Goal: Navigation & Orientation: Find specific page/section

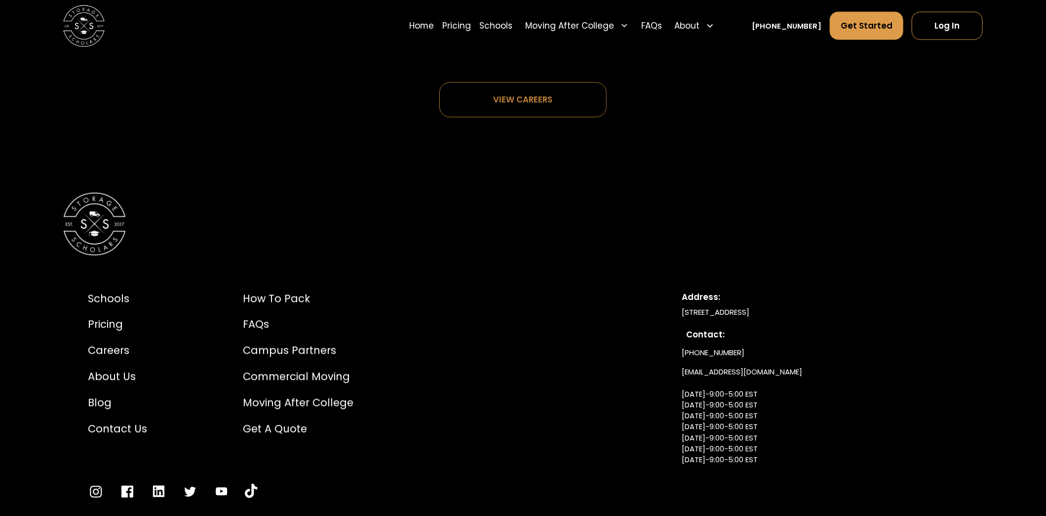
scroll to position [5672, 0]
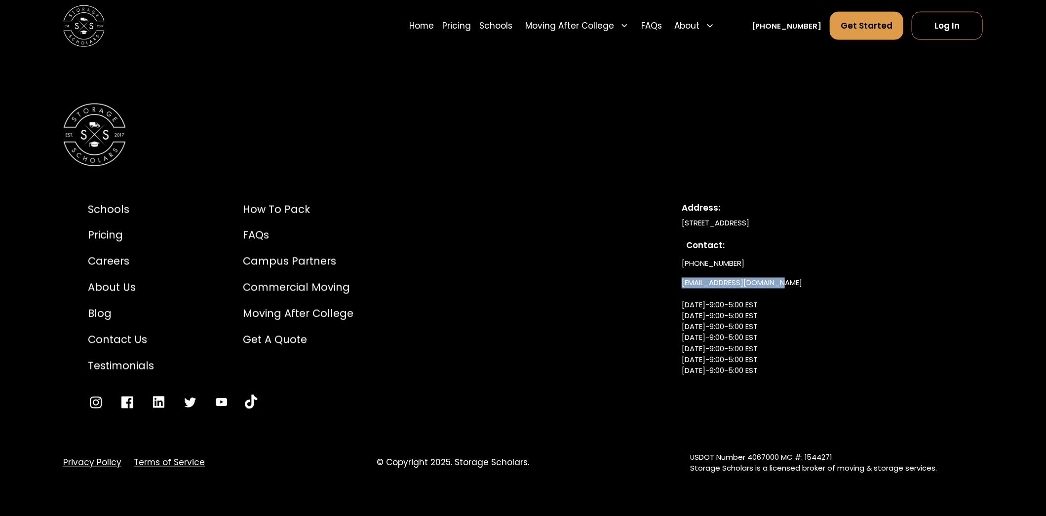
drag, startPoint x: 795, startPoint y: 282, endPoint x: 681, endPoint y: 281, distance: 114.0
click at [681, 281] on div "Schools Pricing Careers About Us Blog Contact Us Testimonials How to Pack FAQs …" at bounding box center [523, 306] width 920 height 259
copy link "[EMAIL_ADDRESS][DOMAIN_NAME]"
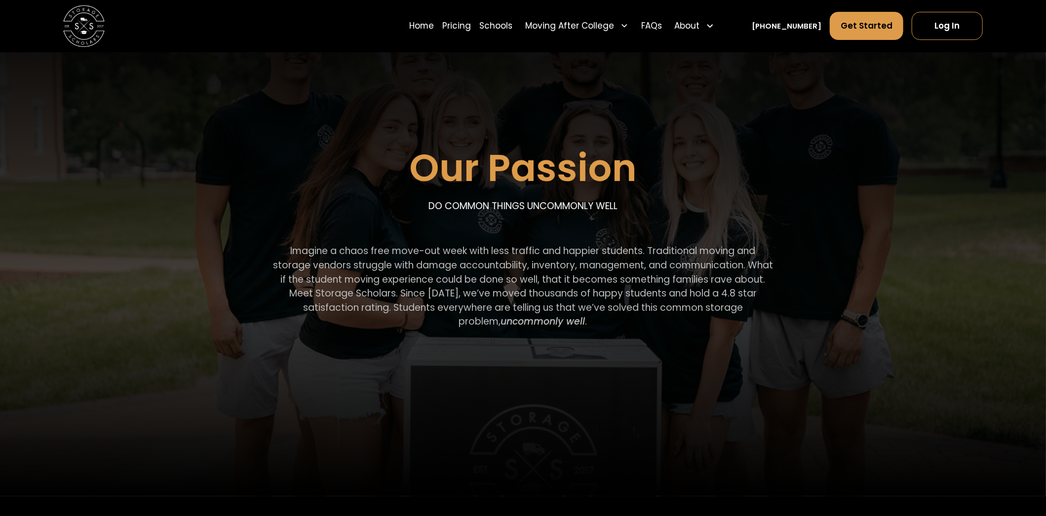
scroll to position [98, 0]
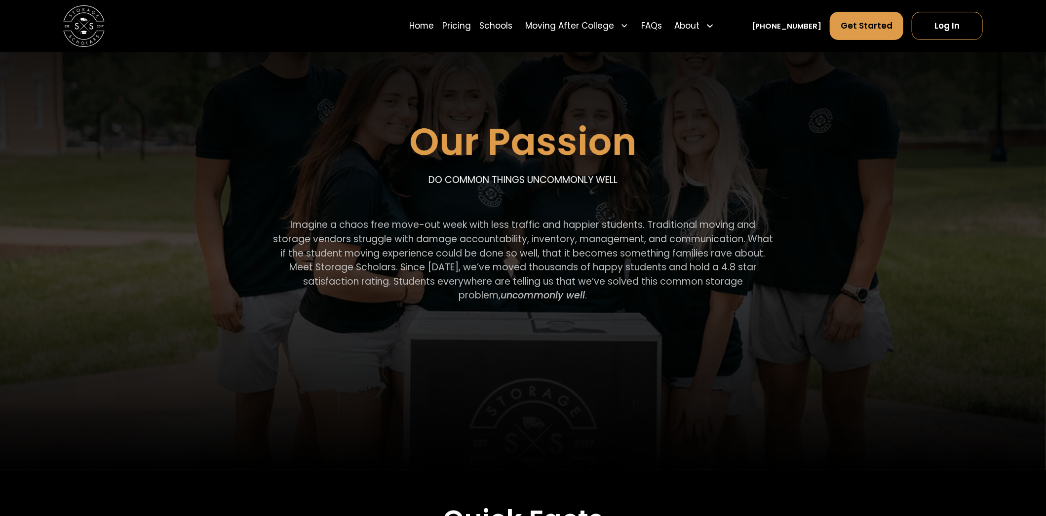
drag, startPoint x: 307, startPoint y: 226, endPoint x: 634, endPoint y: 299, distance: 335.3
click at [634, 299] on p "Imagine a chaos free move-out week with less traffic and happier students. Trad…" at bounding box center [523, 260] width 502 height 85
copy p "magine a chaos free move-out week with less traffic and happier students. Tradi…"
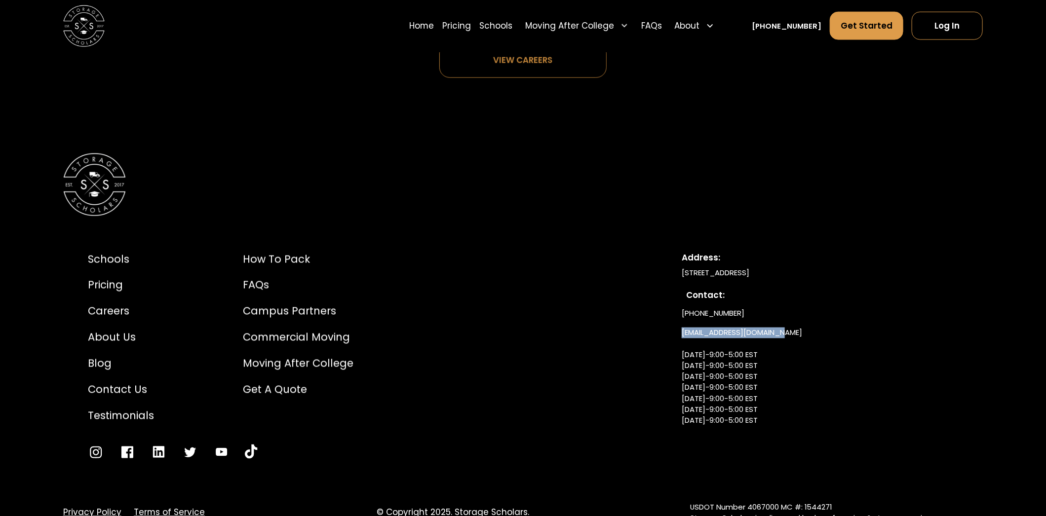
scroll to position [5672, 0]
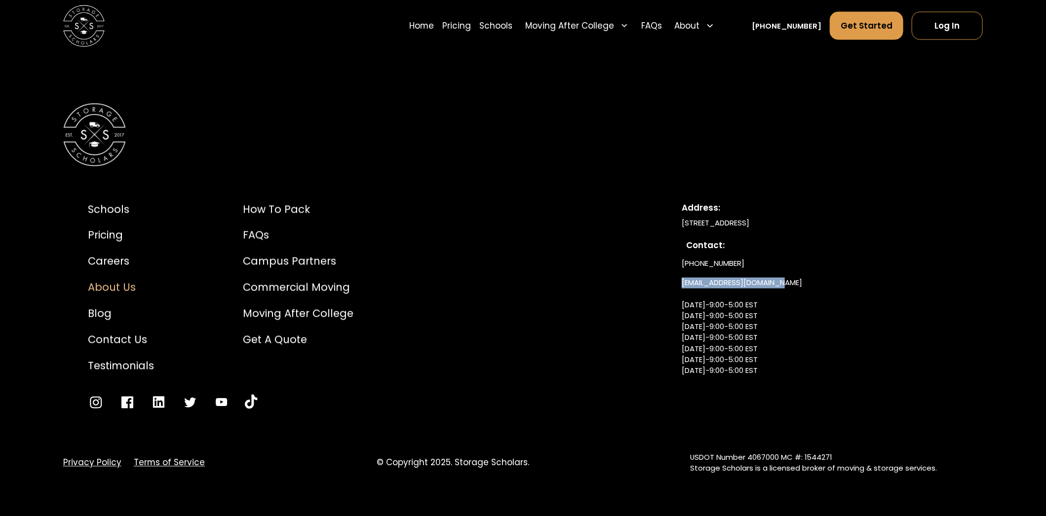
click at [121, 288] on div "About Us" at bounding box center [121, 288] width 66 height 16
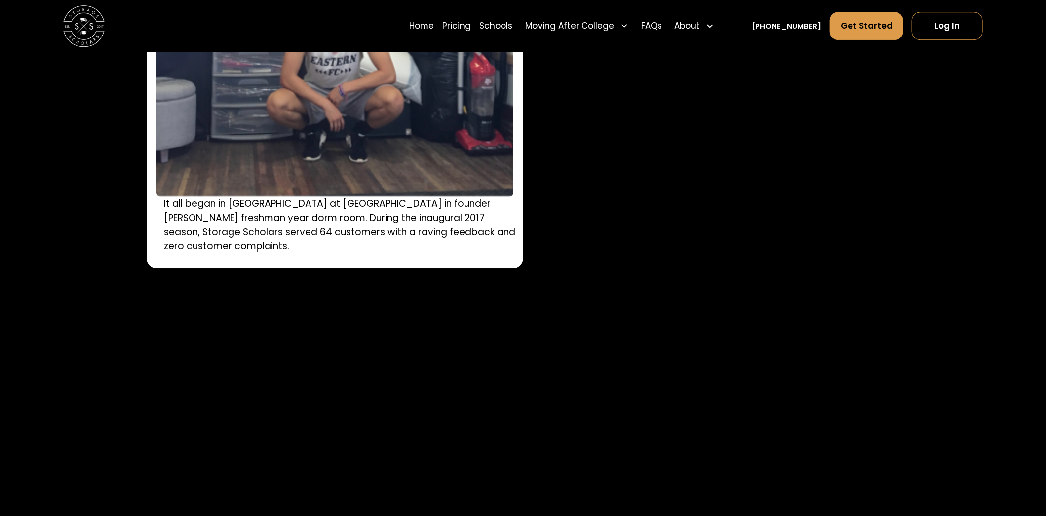
scroll to position [1727, 0]
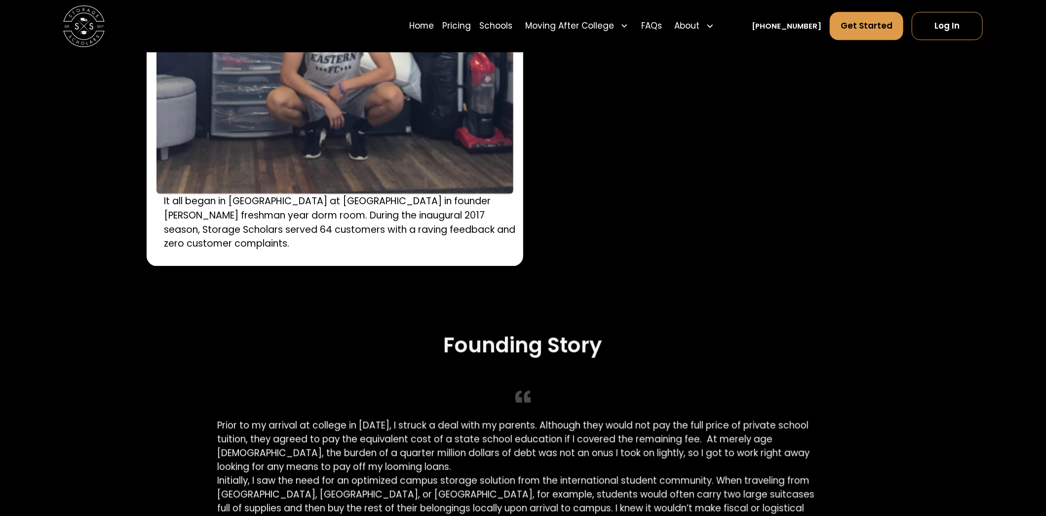
click at [81, 32] on img "home" at bounding box center [84, 26] width 42 height 42
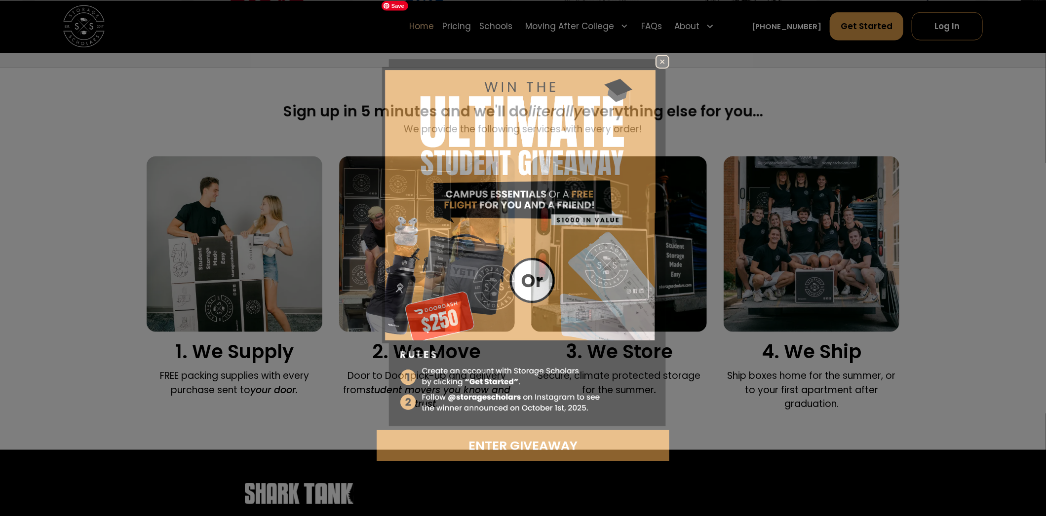
scroll to position [740, 0]
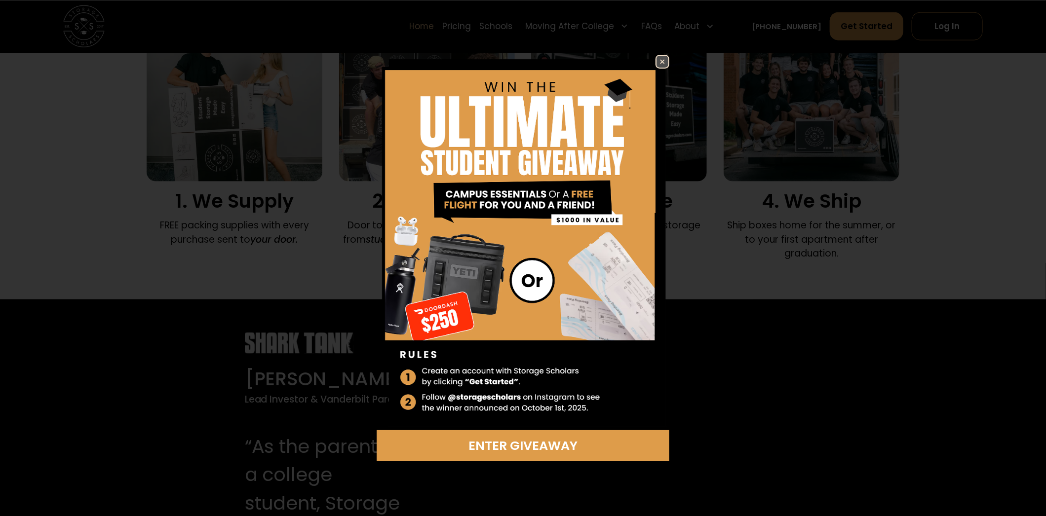
click at [664, 62] on img at bounding box center [662, 62] width 12 height 12
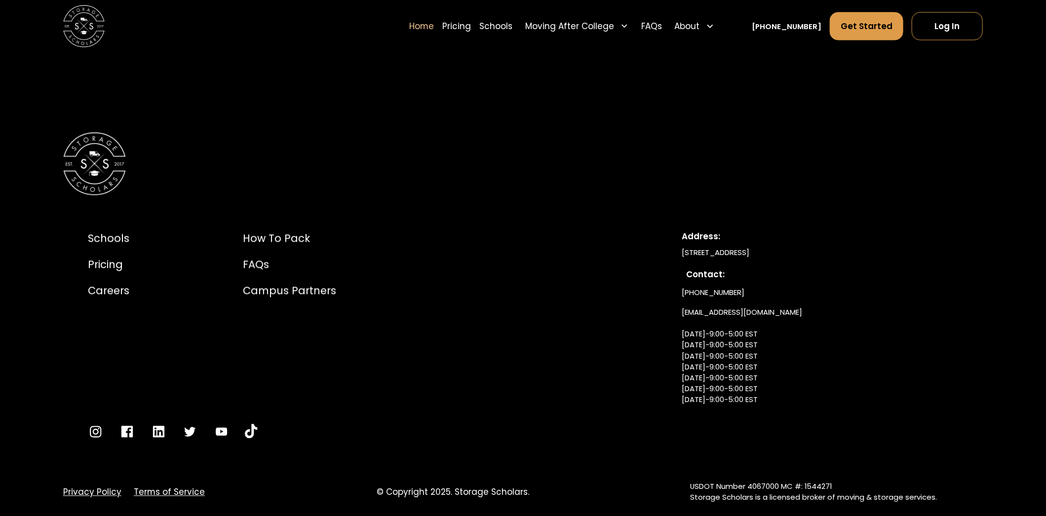
scroll to position [3555, 0]
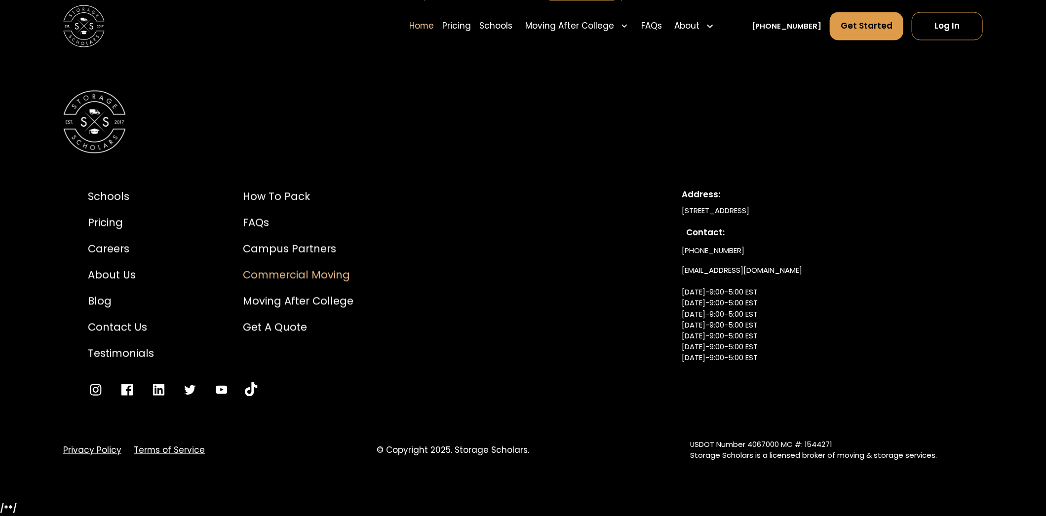
click at [272, 269] on div "Commercial Moving" at bounding box center [298, 276] width 111 height 16
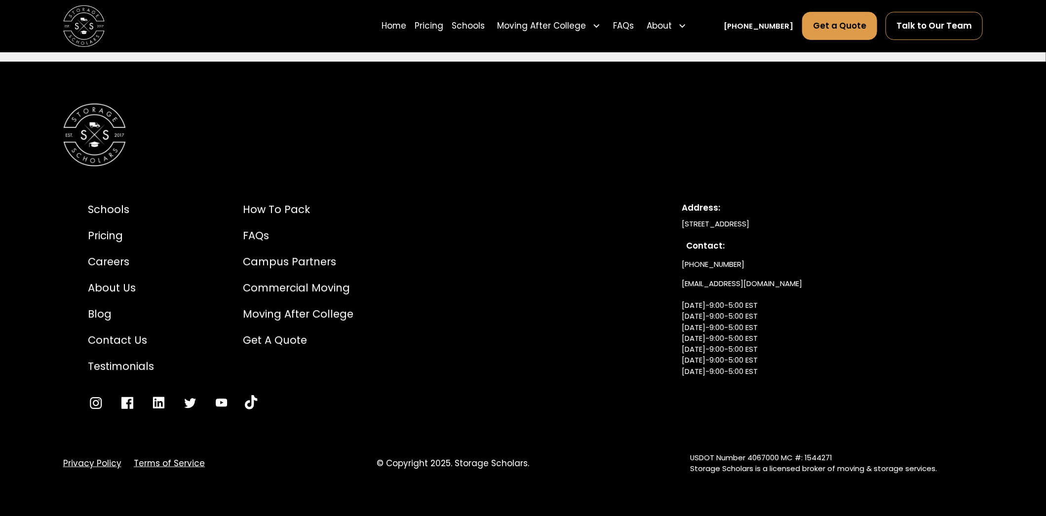
scroll to position [2566, 0]
